Goal: Task Accomplishment & Management: Manage account settings

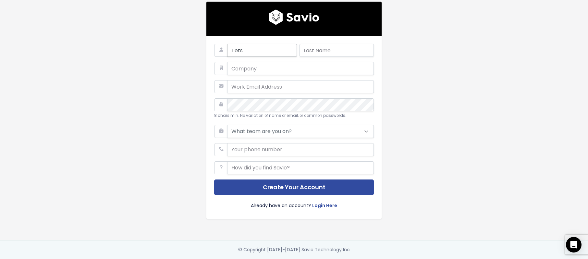
type input "Tets"
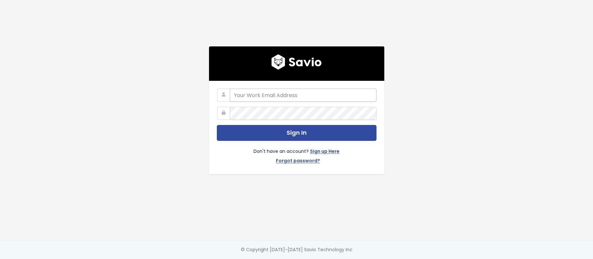
drag, startPoint x: 273, startPoint y: 96, endPoint x: 278, endPoint y: 94, distance: 5.1
click at [273, 96] on input "email" at bounding box center [303, 95] width 147 height 13
click at [361, 259] on com-1password-button at bounding box center [296, 259] width 593 height 0
type input "jeff@wellfunded.io"
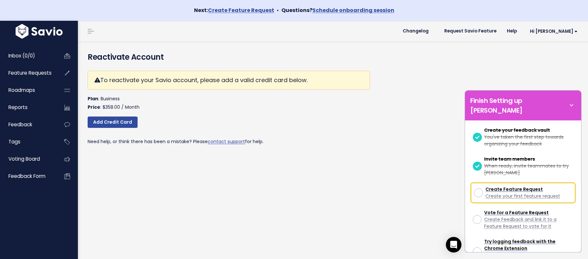
scroll to position [48, 0]
